Goal: Find specific page/section: Find specific page/section

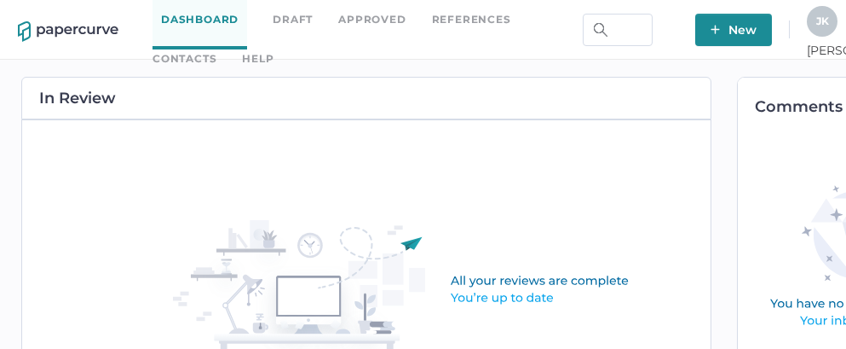
click at [216, 49] on link "Contacts" at bounding box center [185, 58] width 64 height 19
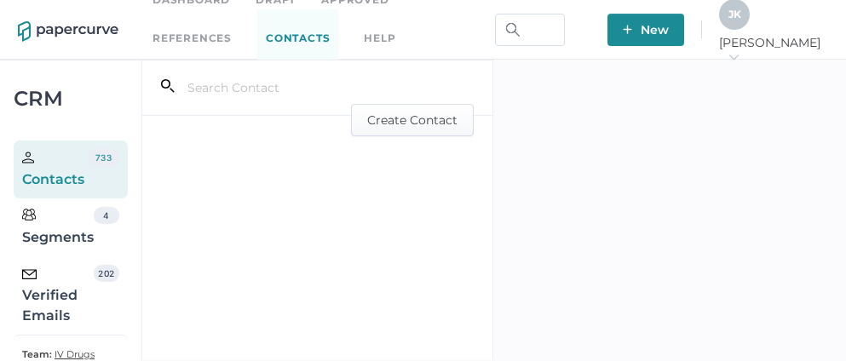
click at [64, 312] on div "Verified Emails" at bounding box center [58, 295] width 72 height 61
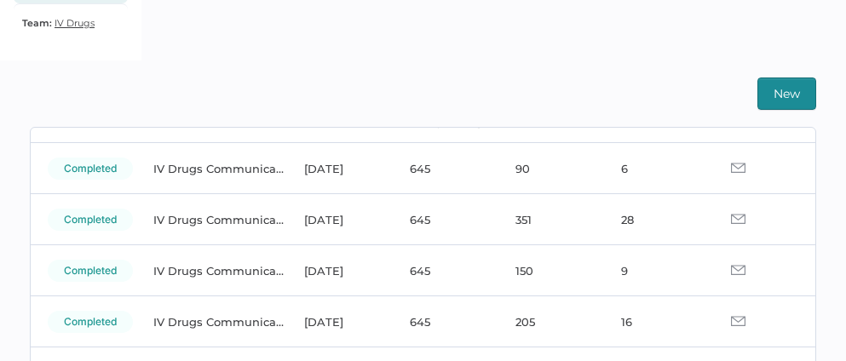
scroll to position [112, 0]
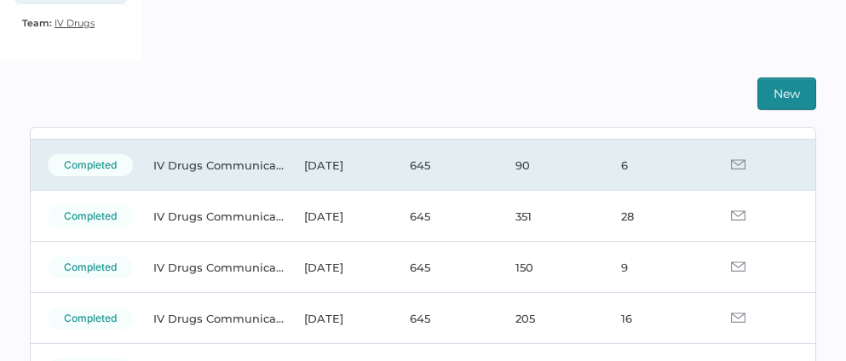
click at [731, 160] on img at bounding box center [738, 164] width 14 height 10
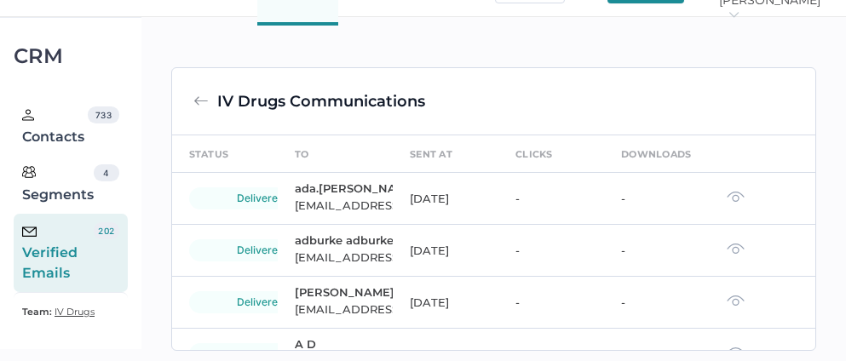
scroll to position [331, 0]
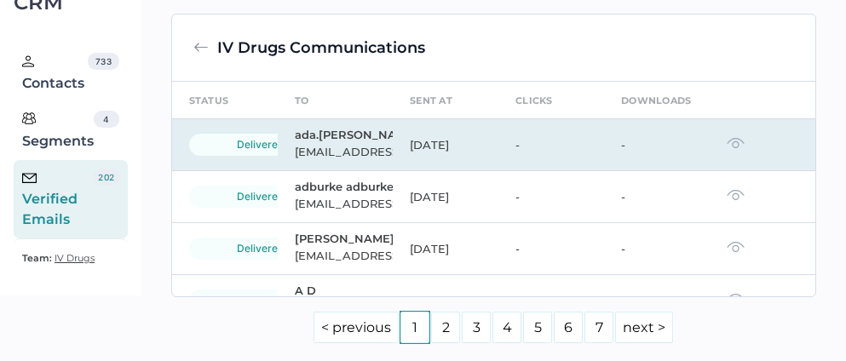
click at [727, 149] on img at bounding box center [736, 143] width 18 height 12
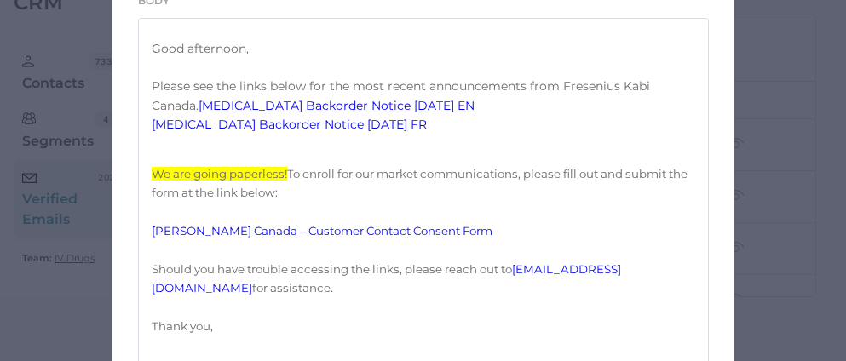
scroll to position [357, 0]
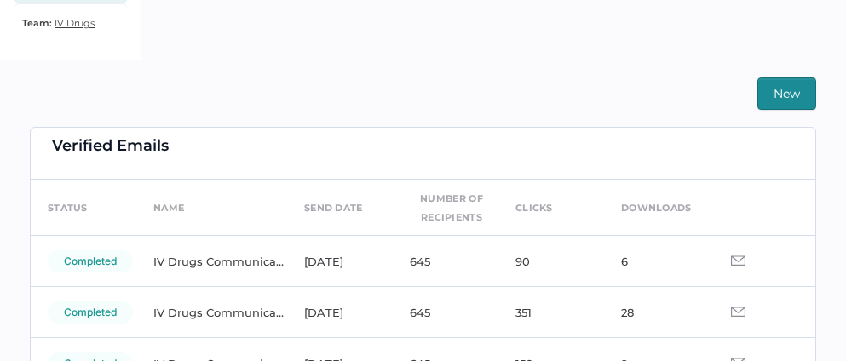
scroll to position [27, 0]
